Goal: Information Seeking & Learning: Find contact information

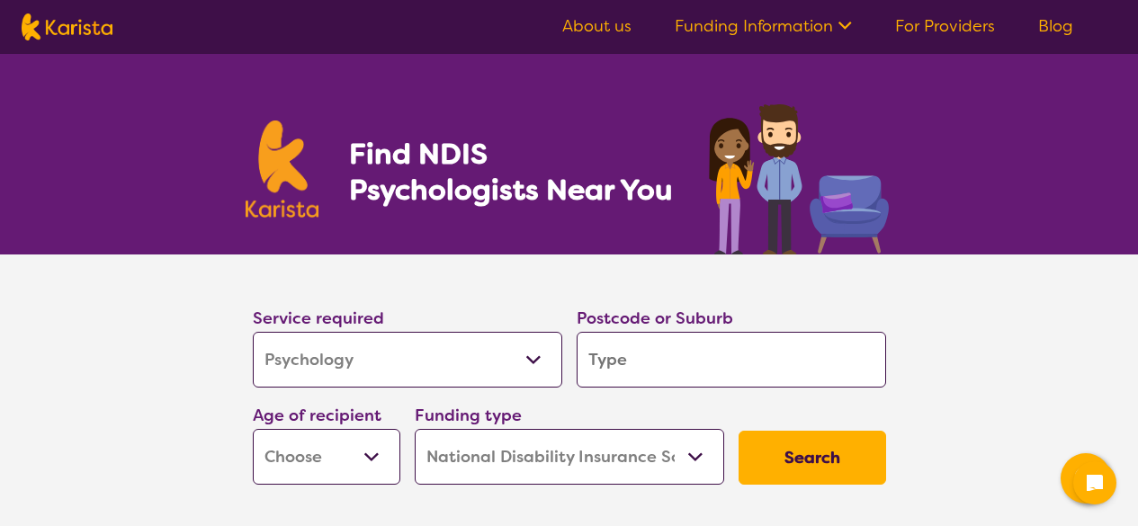
select select "Psychology"
select select "NDIS"
select select "Psychology"
select select "NDIS"
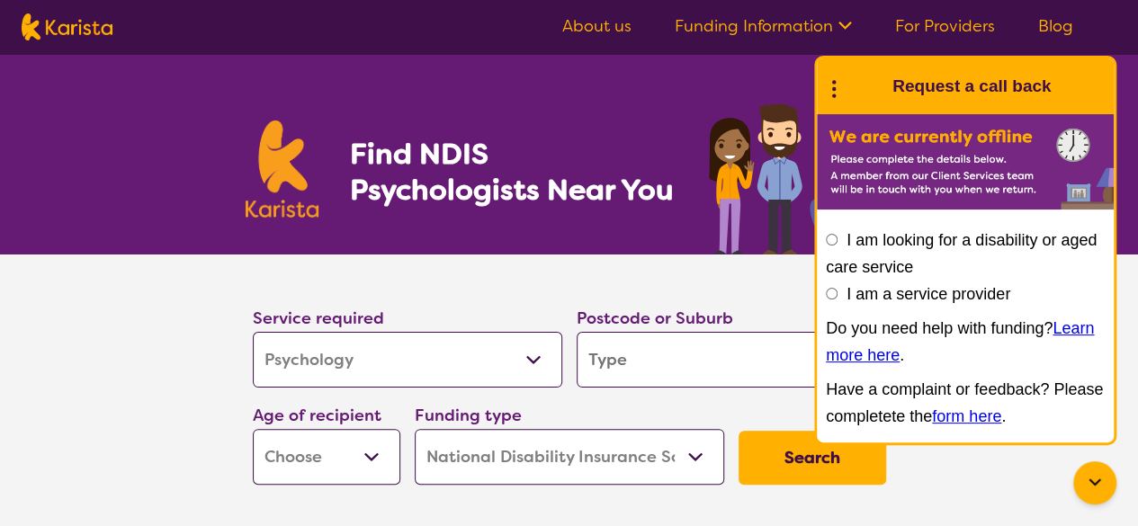
click at [669, 359] on input "search" at bounding box center [732, 360] width 310 height 56
type input "2299"
click at [342, 450] on select "Early Childhood - 0 to 9 Child - 10 to 11 Adolescent - 12 to 17 Adult - 18 to 6…" at bounding box center [327, 457] width 148 height 56
select select "EC"
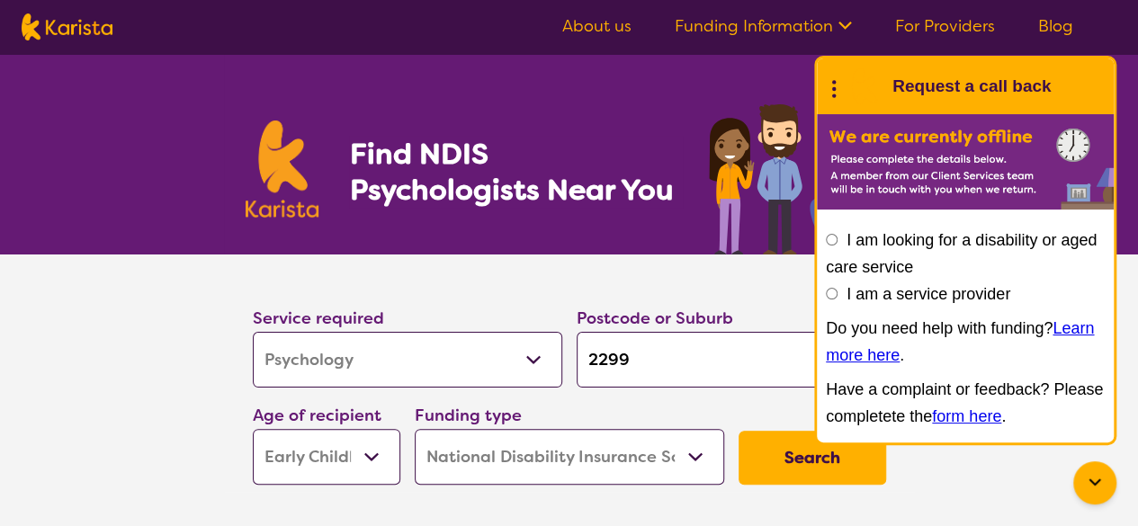
click at [253, 429] on select "Early Childhood - 0 to 9 Child - 10 to 11 Adolescent - 12 to 17 Adult - 18 to 6…" at bounding box center [327, 457] width 148 height 56
select select "EC"
click at [785, 456] on button "Search" at bounding box center [813, 458] width 148 height 54
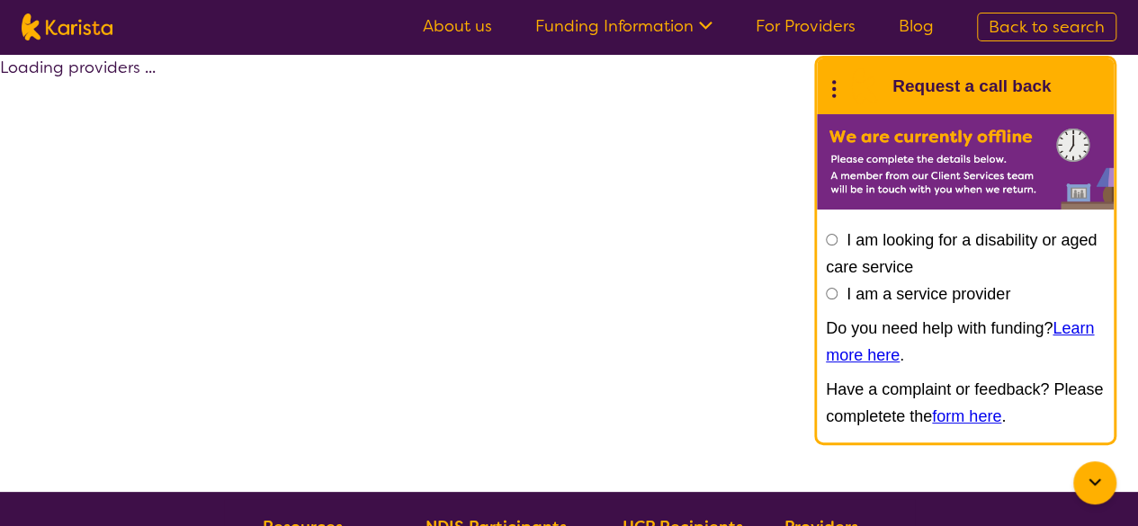
select select "by_score"
